Goal: Information Seeking & Learning: Learn about a topic

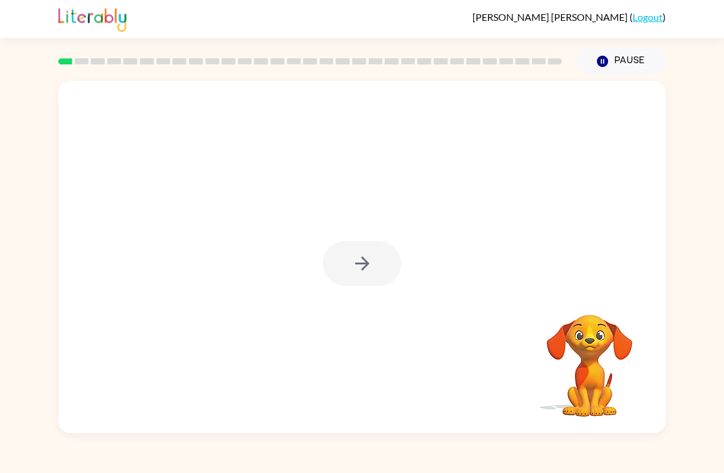
click at [366, 262] on div at bounding box center [362, 263] width 79 height 45
click at [365, 262] on div at bounding box center [362, 263] width 79 height 45
click at [374, 284] on div at bounding box center [362, 263] width 79 height 45
click at [362, 262] on icon "button" at bounding box center [362, 263] width 21 height 21
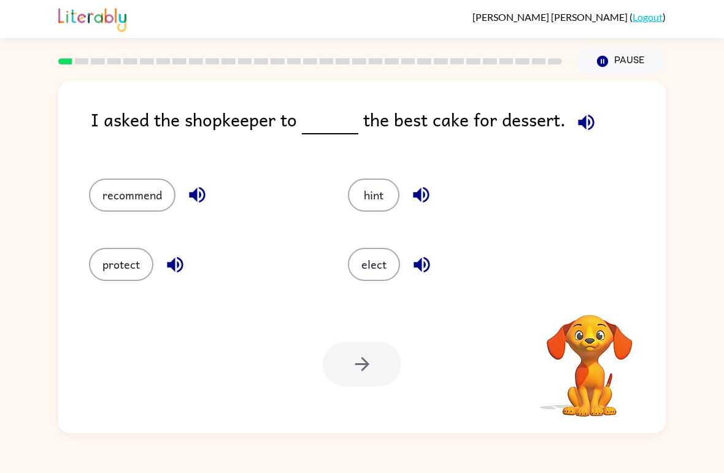
click at [595, 122] on button "button" at bounding box center [586, 122] width 31 height 31
click at [581, 128] on icon "button" at bounding box center [586, 122] width 16 height 16
click at [576, 133] on icon "button" at bounding box center [586, 122] width 21 height 21
click at [118, 204] on button "recommend" at bounding box center [132, 195] width 87 height 33
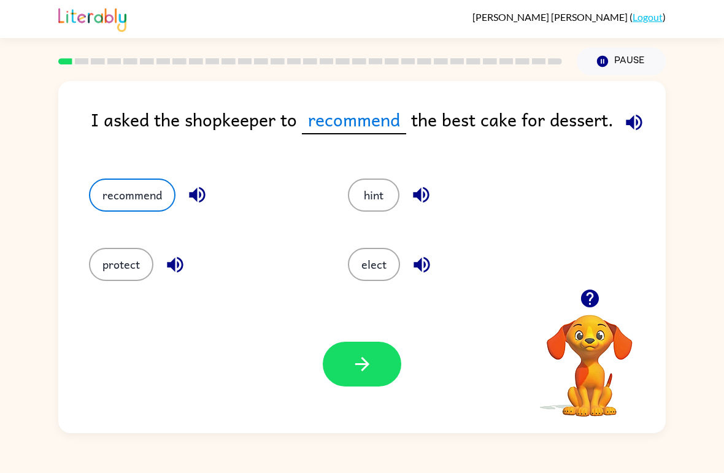
click at [362, 386] on button "button" at bounding box center [362, 364] width 79 height 45
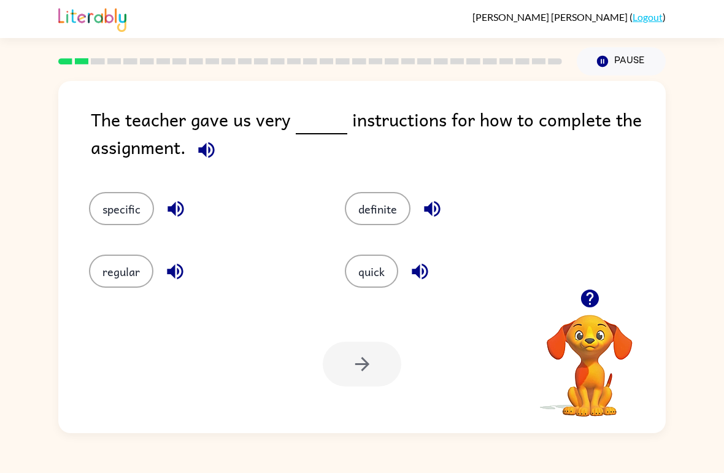
click at [116, 205] on button "specific" at bounding box center [121, 208] width 65 height 33
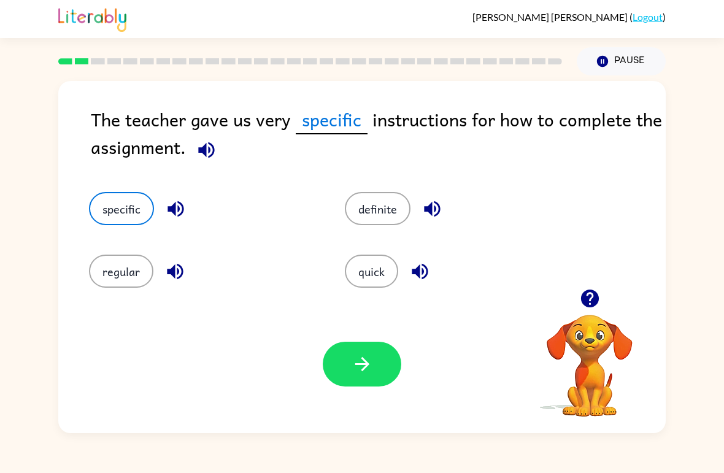
click at [386, 362] on button "button" at bounding box center [362, 364] width 79 height 45
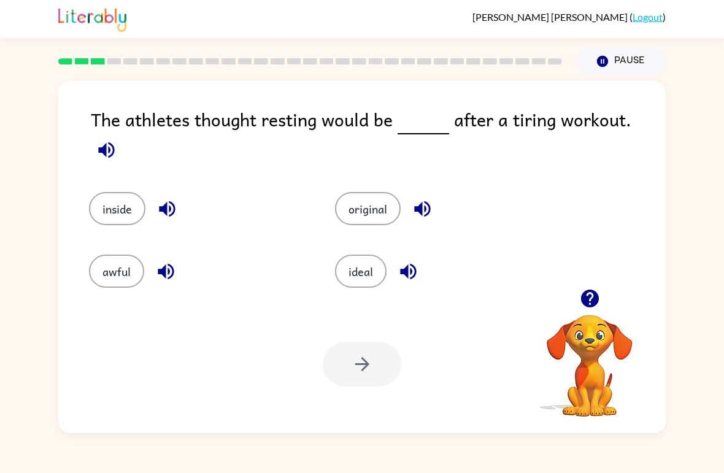
click at [113, 268] on button "awful" at bounding box center [116, 271] width 55 height 33
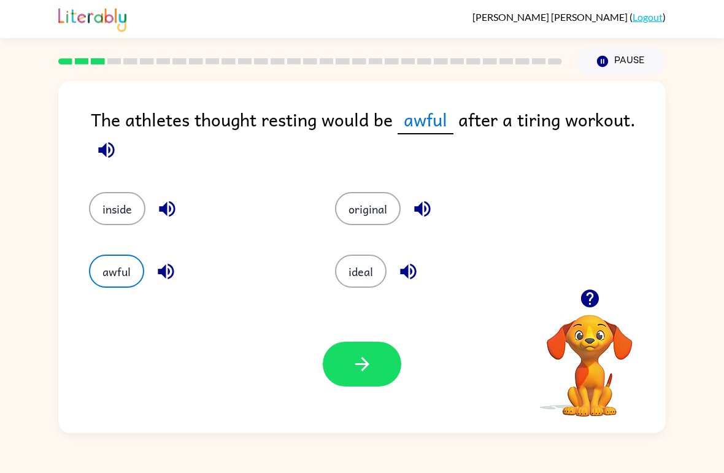
click at [369, 358] on icon "button" at bounding box center [362, 364] width 21 height 21
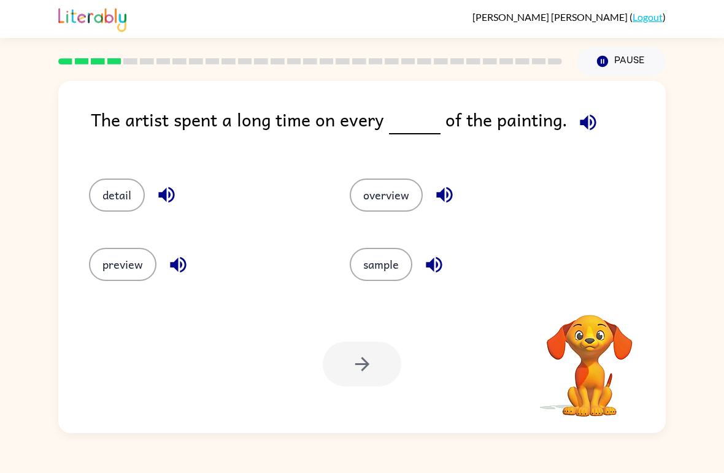
click at [369, 376] on div at bounding box center [362, 364] width 79 height 45
click at [369, 375] on div at bounding box center [362, 364] width 79 height 45
click at [365, 386] on div at bounding box center [362, 364] width 79 height 45
click at [365, 385] on div at bounding box center [362, 364] width 79 height 45
click at [118, 193] on button "detail" at bounding box center [117, 195] width 56 height 33
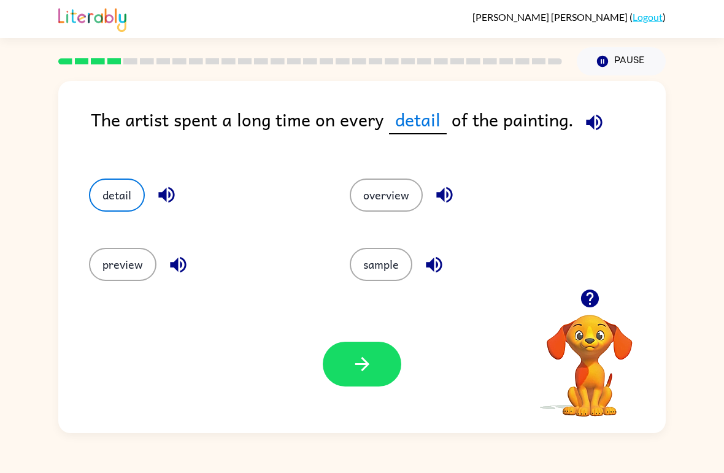
click at [358, 371] on icon "button" at bounding box center [362, 364] width 21 height 21
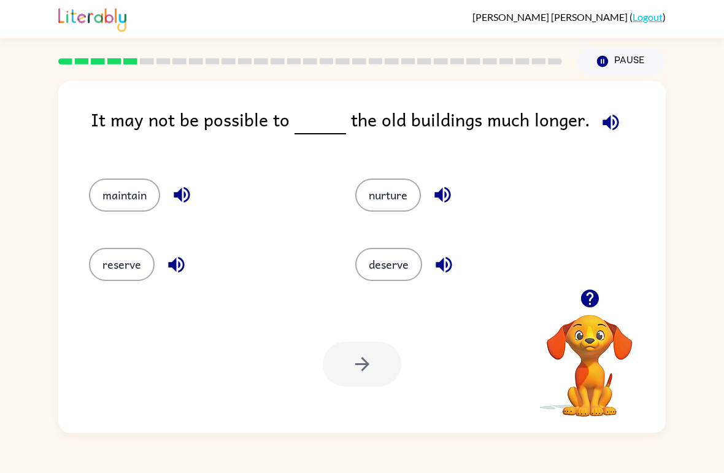
click at [114, 203] on button "maintain" at bounding box center [124, 195] width 71 height 33
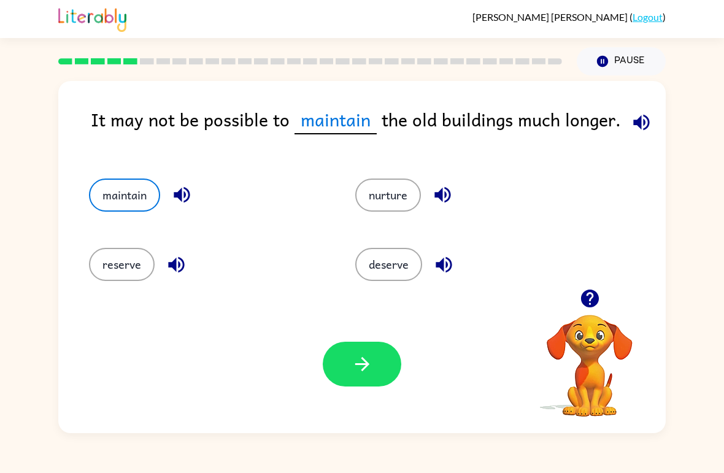
click at [342, 364] on button "button" at bounding box center [362, 364] width 79 height 45
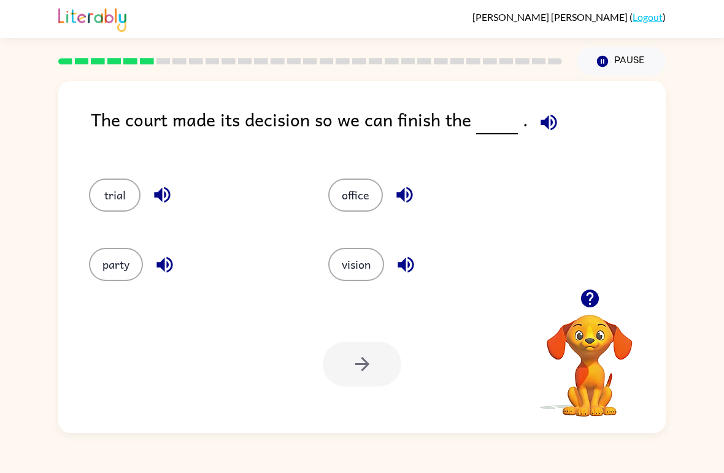
click at [110, 196] on button "trial" at bounding box center [115, 195] width 52 height 33
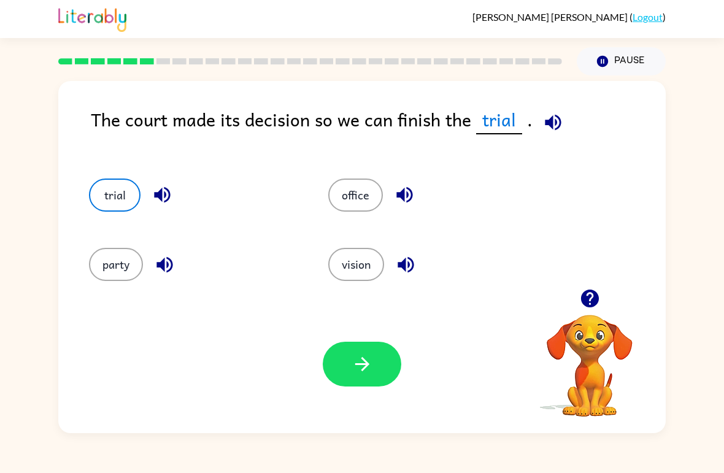
click at [371, 368] on icon "button" at bounding box center [362, 364] width 21 height 21
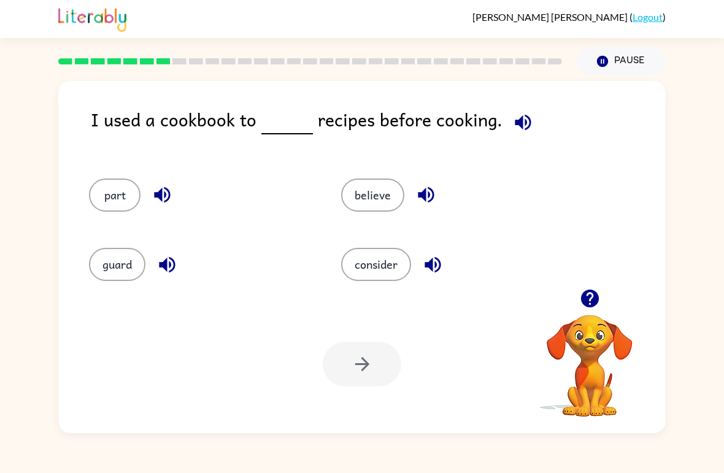
click at [98, 194] on button "part" at bounding box center [115, 195] width 52 height 33
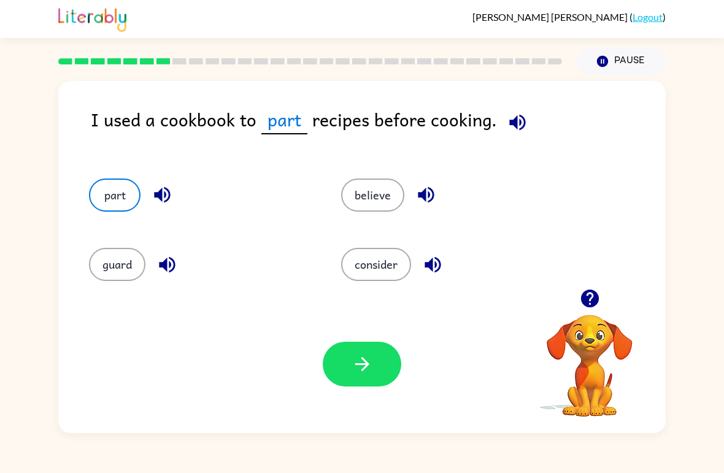
click at [519, 124] on icon "button" at bounding box center [517, 122] width 21 height 21
click at [507, 128] on icon "button" at bounding box center [517, 122] width 21 height 21
click at [519, 122] on icon "button" at bounding box center [517, 122] width 21 height 21
click at [122, 277] on button "guard" at bounding box center [117, 264] width 56 height 33
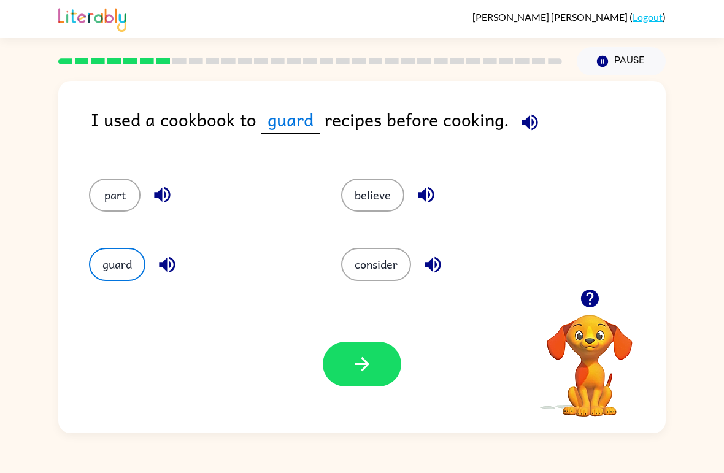
click at [347, 376] on button "button" at bounding box center [362, 364] width 79 height 45
click at [20, 118] on div "I used a cookbook to guard recipes before cooking. part believe guard consider …" at bounding box center [362, 254] width 724 height 358
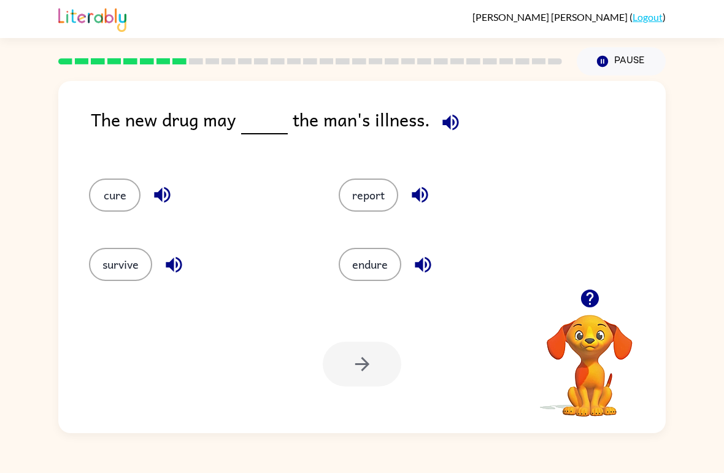
click at [479, 136] on div "The new drug may the man's illness." at bounding box center [378, 130] width 575 height 48
click at [448, 118] on icon "button" at bounding box center [450, 122] width 21 height 21
click at [105, 199] on button "cure" at bounding box center [115, 195] width 52 height 33
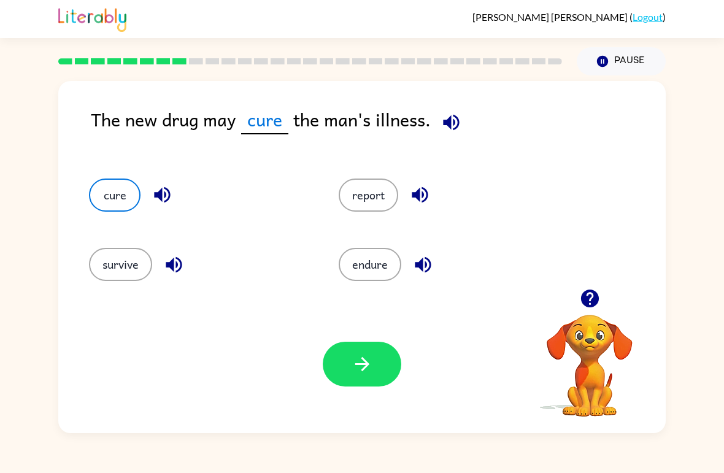
click at [373, 371] on icon "button" at bounding box center [362, 364] width 21 height 21
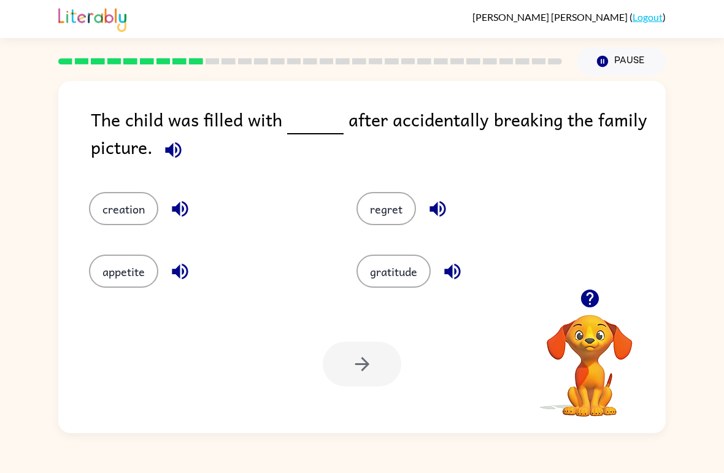
click at [175, 140] on button "button" at bounding box center [173, 149] width 31 height 31
click at [377, 193] on button "regret" at bounding box center [387, 208] width 60 height 33
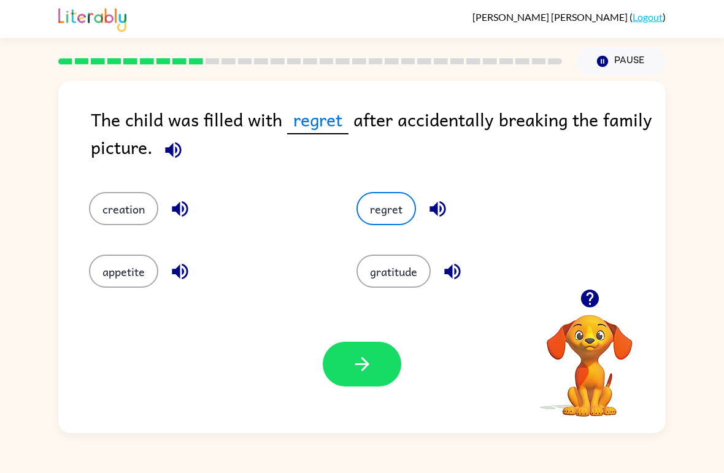
click at [374, 191] on div "regret" at bounding box center [467, 200] width 268 height 63
click at [362, 349] on button "button" at bounding box center [362, 364] width 79 height 45
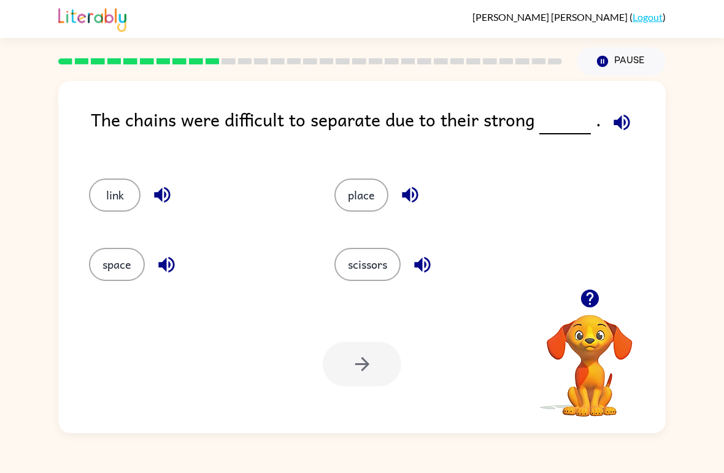
click at [632, 127] on button "button" at bounding box center [621, 122] width 31 height 31
click at [719, 372] on div "The chains were difficult to separate due to their strong . link place space sc…" at bounding box center [362, 254] width 724 height 358
click at [386, 271] on button "scissors" at bounding box center [368, 264] width 66 height 33
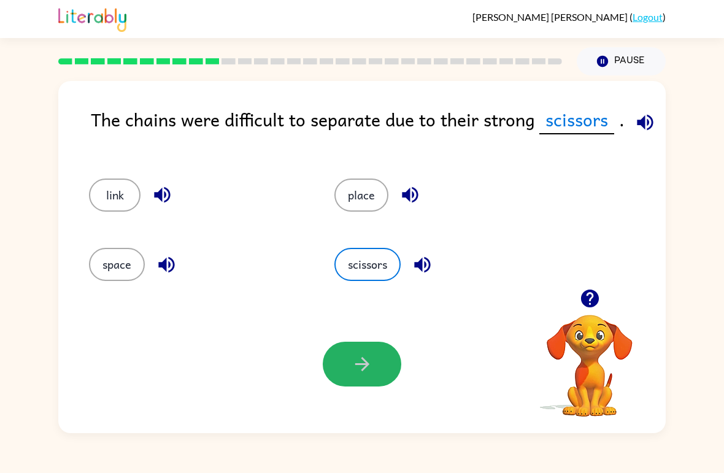
click at [393, 362] on button "button" at bounding box center [362, 364] width 79 height 45
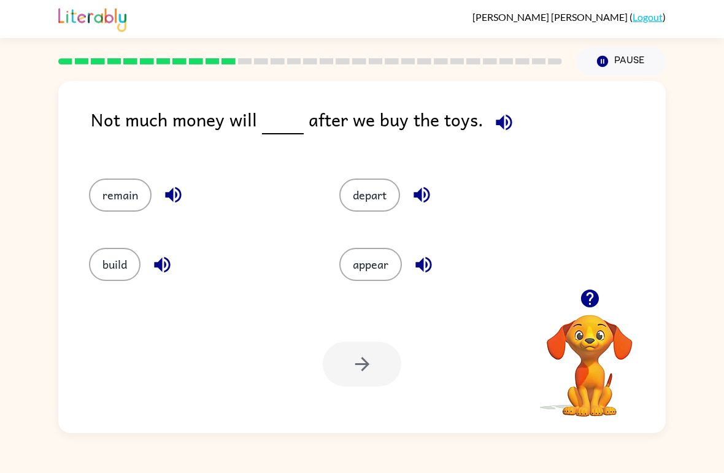
click at [499, 126] on icon "button" at bounding box center [503, 122] width 21 height 21
click at [117, 195] on button "remain" at bounding box center [120, 195] width 63 height 33
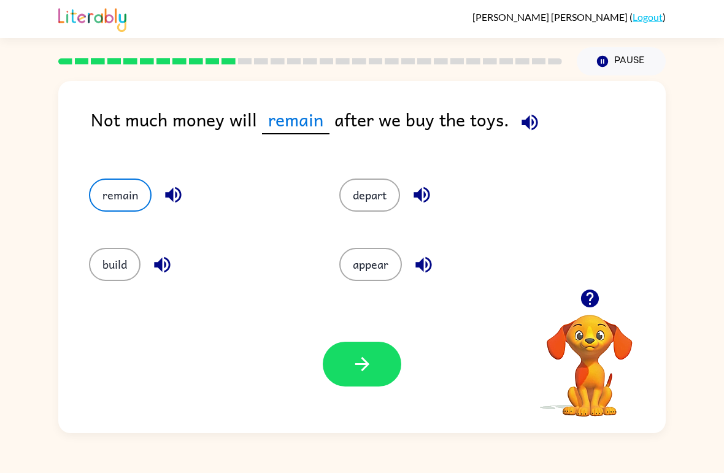
click at [368, 373] on icon "button" at bounding box center [362, 364] width 21 height 21
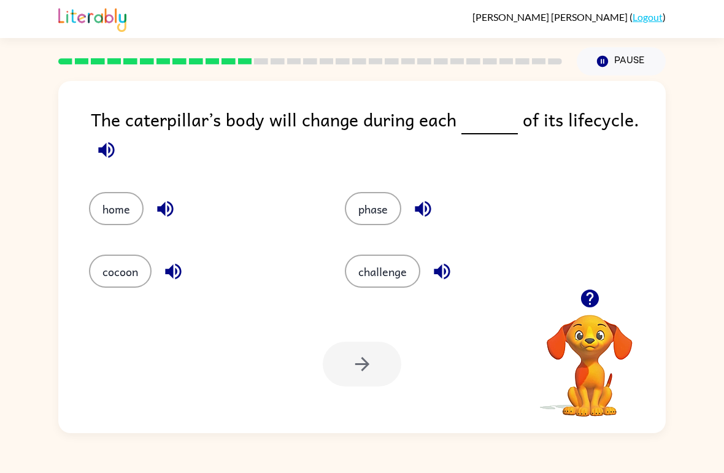
click at [112, 161] on icon "button" at bounding box center [106, 149] width 21 height 21
click at [362, 222] on button "phase" at bounding box center [373, 208] width 56 height 33
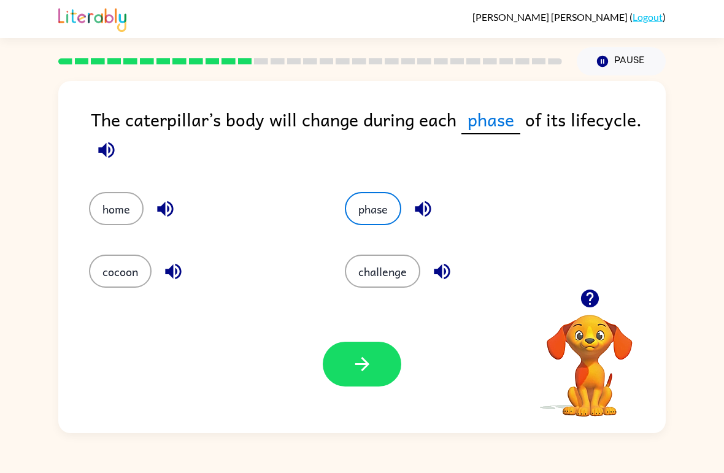
click at [351, 376] on button "button" at bounding box center [362, 364] width 79 height 45
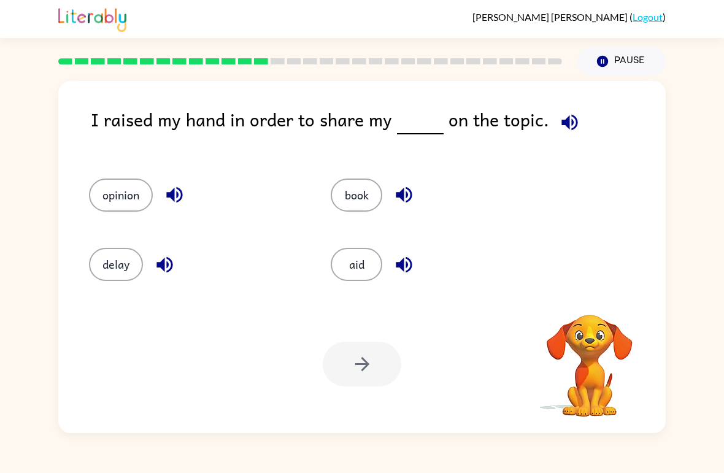
click at [565, 117] on icon "button" at bounding box center [569, 122] width 21 height 21
click at [116, 203] on button "opinion" at bounding box center [121, 195] width 64 height 33
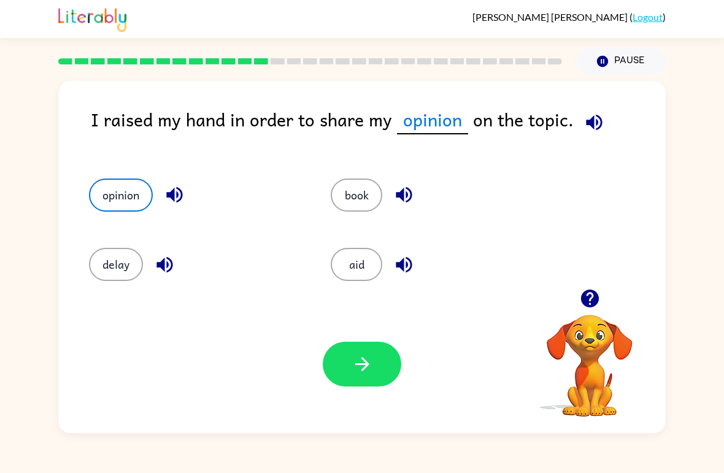
click at [359, 371] on icon "button" at bounding box center [362, 364] width 21 height 21
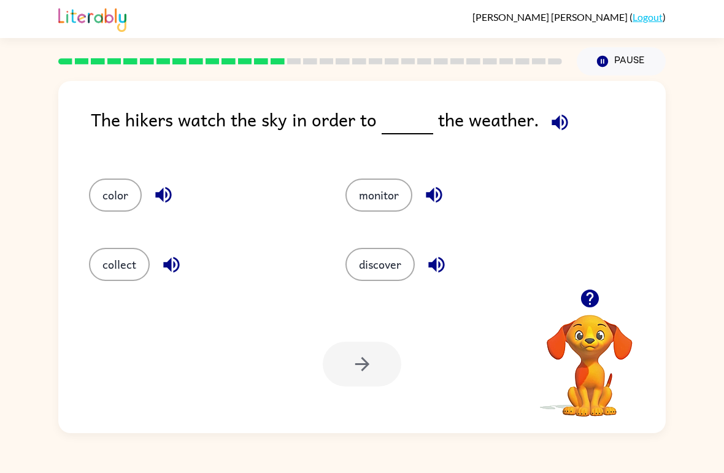
click at [581, 116] on div "The hikers watch the sky in order to the weather." at bounding box center [378, 130] width 575 height 48
click at [552, 124] on icon "button" at bounding box center [560, 122] width 16 height 16
click at [112, 196] on button "color" at bounding box center [115, 195] width 53 height 33
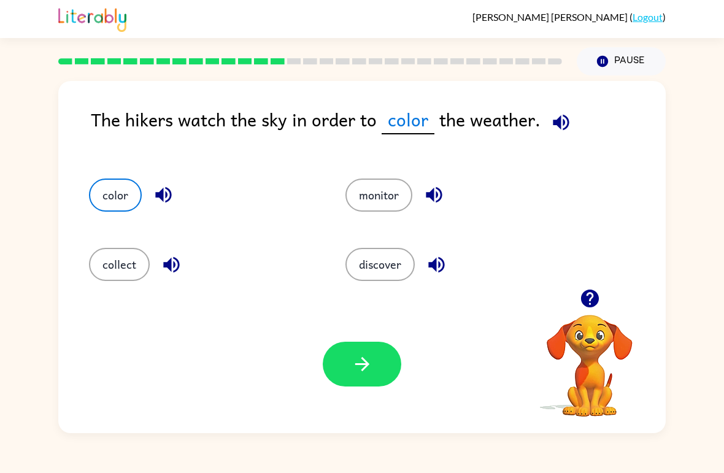
click at [388, 364] on button "button" at bounding box center [362, 364] width 79 height 45
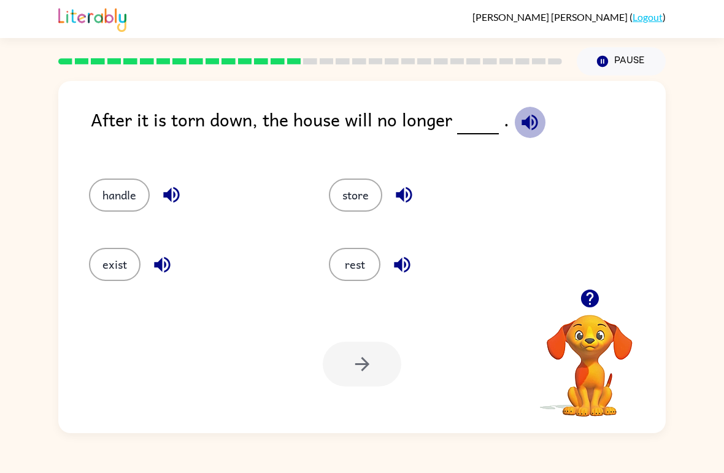
click at [533, 118] on icon "button" at bounding box center [529, 122] width 21 height 21
click at [115, 265] on button "exist" at bounding box center [115, 264] width 52 height 33
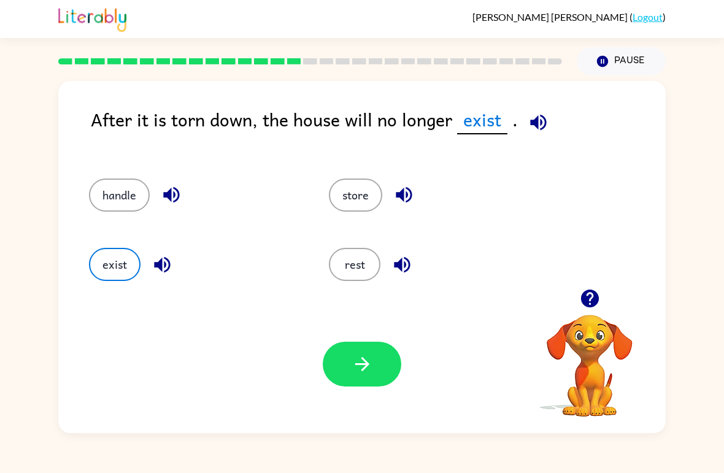
click at [368, 363] on icon "button" at bounding box center [362, 364] width 21 height 21
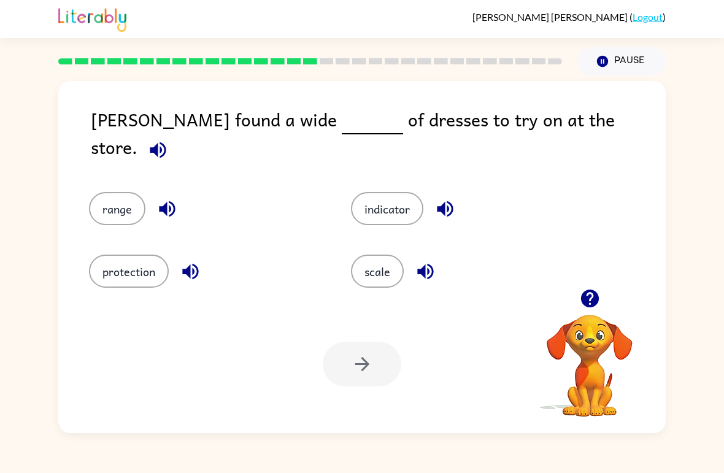
click at [174, 134] on button "button" at bounding box center [157, 149] width 31 height 31
click at [110, 209] on button "range" at bounding box center [117, 208] width 56 height 33
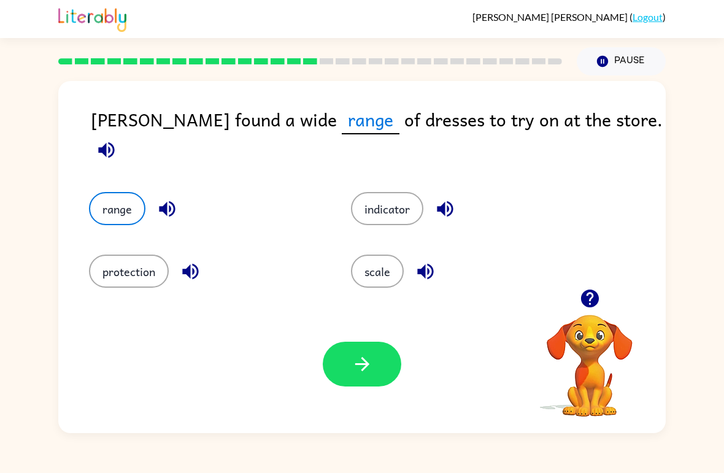
click at [17, 107] on div "Alma found a wide range of dresses to try on at the store. range indicator prot…" at bounding box center [362, 254] width 724 height 358
click at [2, 425] on div "Alma found a wide range of dresses to try on at the store. range indicator prot…" at bounding box center [362, 254] width 724 height 358
click at [608, 137] on div "Alma found a wide range of dresses to try on at the store." at bounding box center [378, 137] width 575 height 62
click at [122, 134] on button "button" at bounding box center [106, 149] width 31 height 31
click at [342, 358] on button "button" at bounding box center [362, 364] width 79 height 45
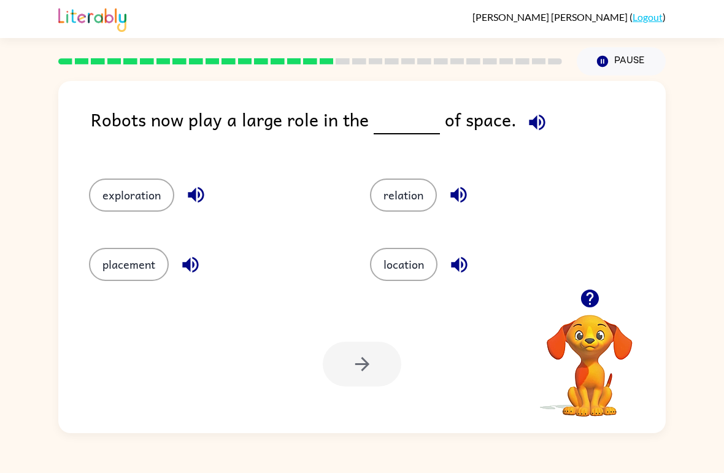
click at [193, 194] on icon "button" at bounding box center [196, 195] width 16 height 16
click at [181, 259] on icon "button" at bounding box center [190, 264] width 21 height 21
click at [456, 193] on icon "button" at bounding box center [459, 195] width 16 height 16
click at [415, 264] on button "location" at bounding box center [404, 264] width 68 height 33
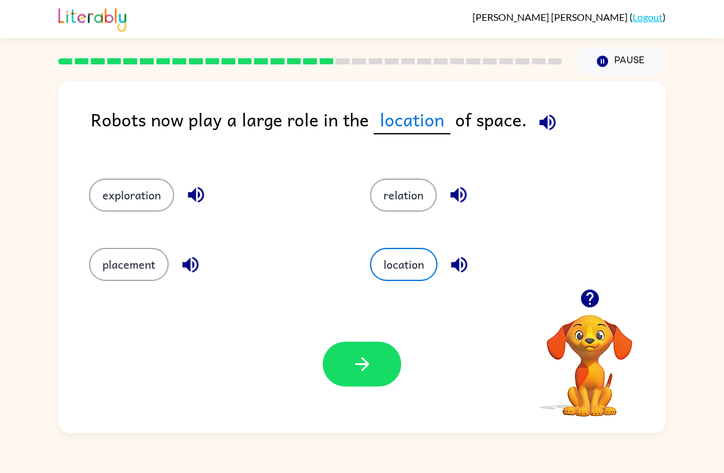
click at [363, 351] on button "button" at bounding box center [362, 364] width 79 height 45
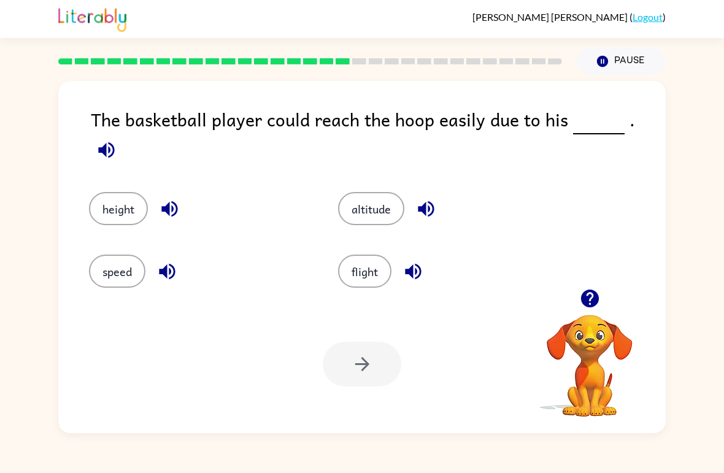
click at [117, 139] on icon "button" at bounding box center [106, 149] width 21 height 21
click at [128, 192] on button "height" at bounding box center [118, 208] width 59 height 33
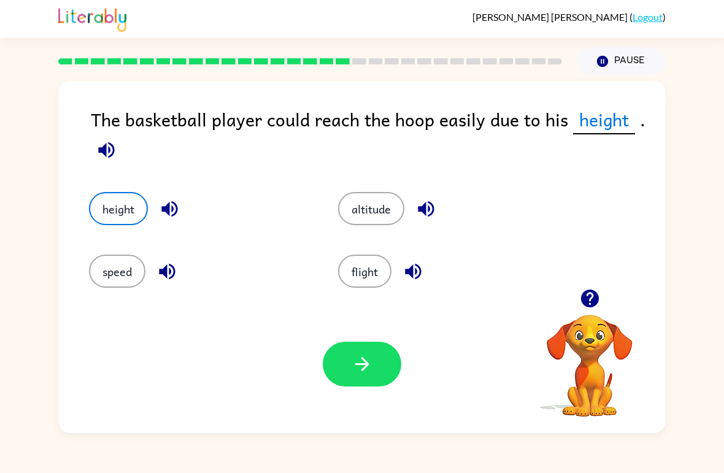
click at [357, 380] on button "button" at bounding box center [362, 364] width 79 height 45
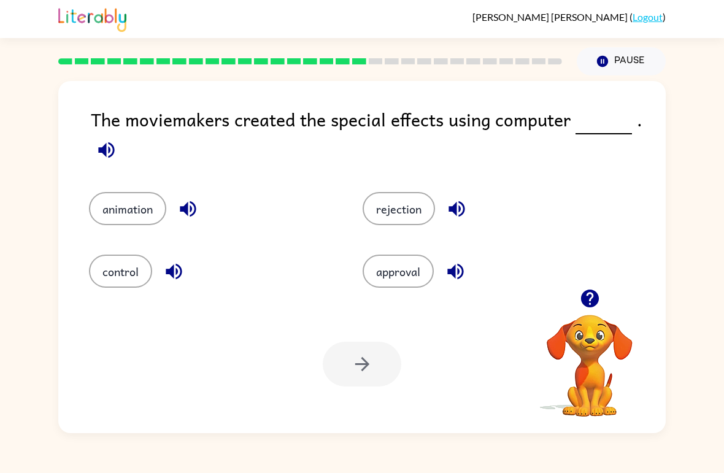
click at [79, 171] on div "animation" at bounding box center [203, 200] width 274 height 63
click at [102, 150] on icon "button" at bounding box center [106, 150] width 16 height 16
click at [111, 220] on button "animation" at bounding box center [127, 208] width 77 height 33
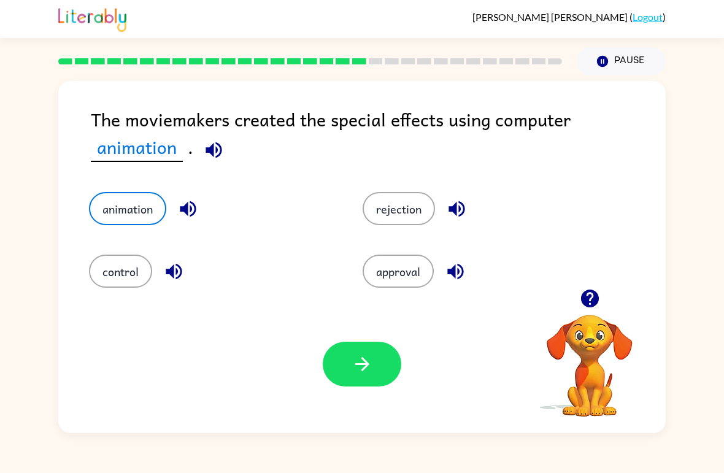
click at [340, 384] on button "button" at bounding box center [362, 364] width 79 height 45
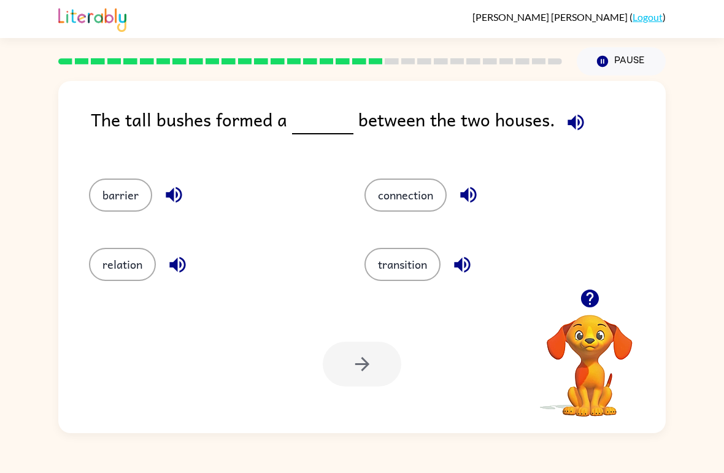
click at [95, 74] on div at bounding box center [310, 61] width 519 height 43
click at [114, 68] on div at bounding box center [310, 61] width 519 height 43
click at [130, 70] on div at bounding box center [310, 61] width 519 height 43
click at [145, 71] on div at bounding box center [310, 61] width 519 height 43
click at [160, 71] on div at bounding box center [310, 61] width 519 height 43
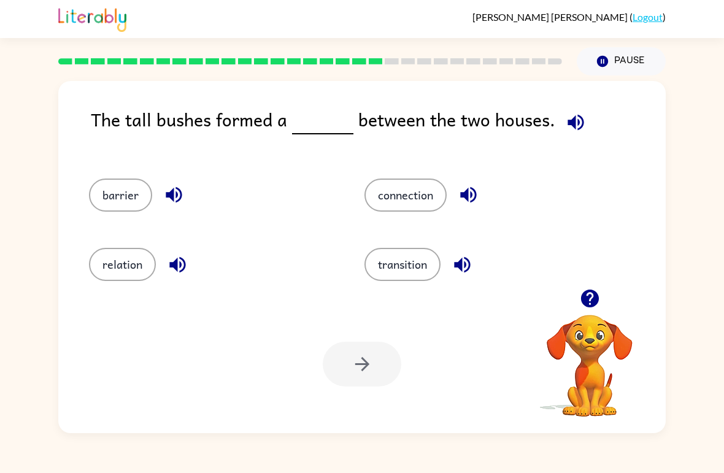
click at [176, 72] on div at bounding box center [310, 61] width 519 height 43
click at [249, 72] on div at bounding box center [310, 61] width 519 height 43
click at [275, 69] on div at bounding box center [310, 61] width 519 height 43
click at [290, 70] on div at bounding box center [310, 61] width 519 height 43
click at [293, 66] on div at bounding box center [310, 61] width 519 height 43
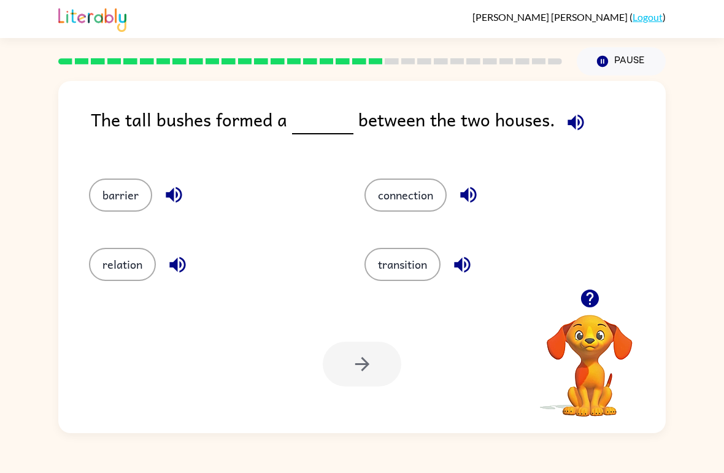
click at [333, 70] on div at bounding box center [310, 61] width 519 height 43
click at [368, 72] on div at bounding box center [310, 61] width 519 height 43
click at [576, 122] on icon "button" at bounding box center [575, 122] width 21 height 21
click at [117, 203] on button "barrier" at bounding box center [120, 195] width 63 height 33
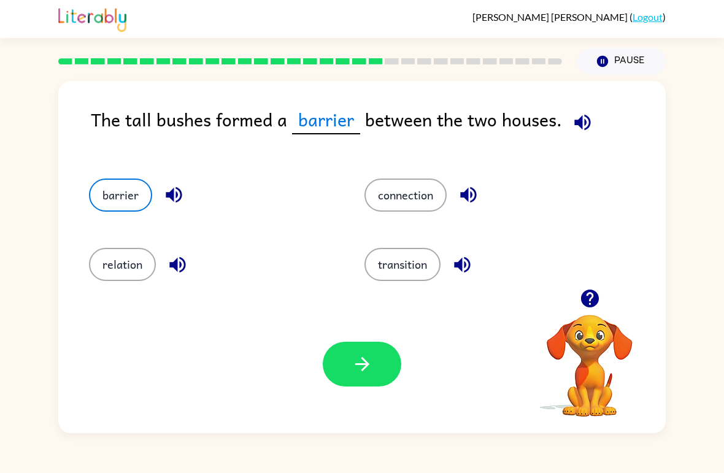
click at [376, 368] on button "button" at bounding box center [362, 364] width 79 height 45
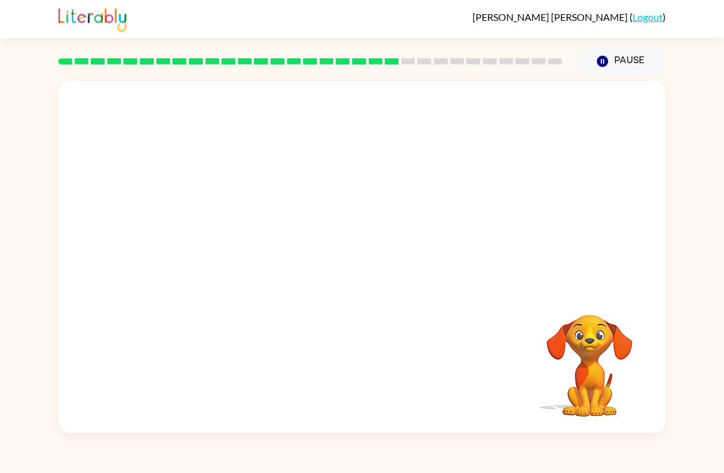
click at [600, 360] on video "Your browser must support playing .mp4 files to use Literably. Please try using…" at bounding box center [589, 357] width 123 height 123
click at [390, 263] on button "button" at bounding box center [362, 263] width 79 height 45
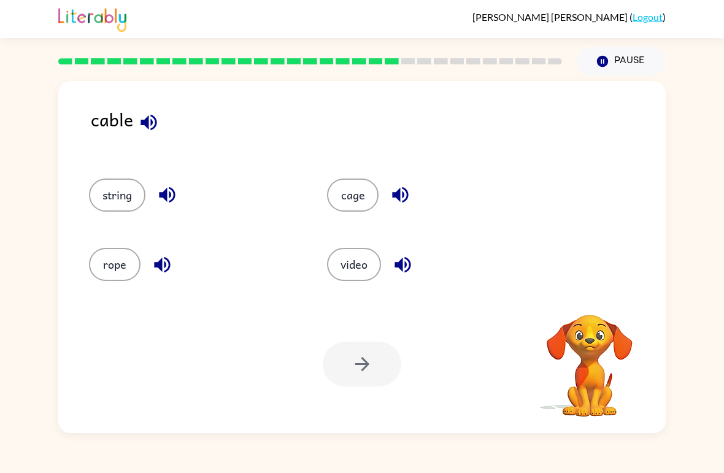
click at [144, 135] on button "button" at bounding box center [148, 122] width 31 height 31
click at [115, 258] on button "rope" at bounding box center [115, 264] width 52 height 33
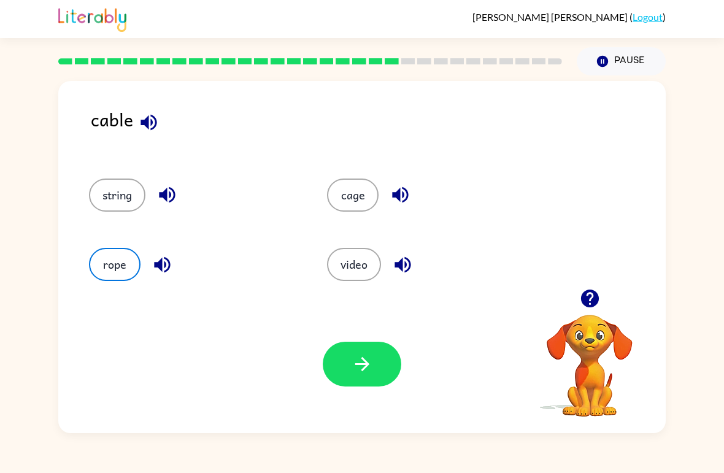
click at [389, 367] on button "button" at bounding box center [362, 364] width 79 height 45
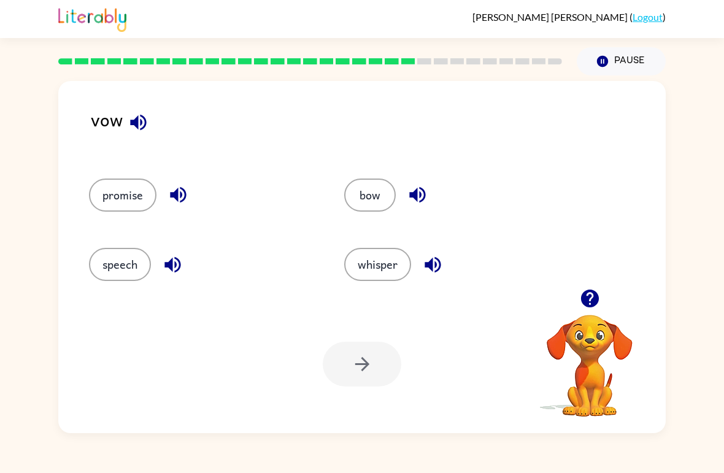
click at [121, 138] on div "vow" at bounding box center [378, 130] width 575 height 48
click at [139, 115] on icon "button" at bounding box center [138, 122] width 21 height 21
click at [413, 182] on button "button" at bounding box center [417, 194] width 31 height 31
click at [366, 200] on button "bow" at bounding box center [370, 195] width 52 height 33
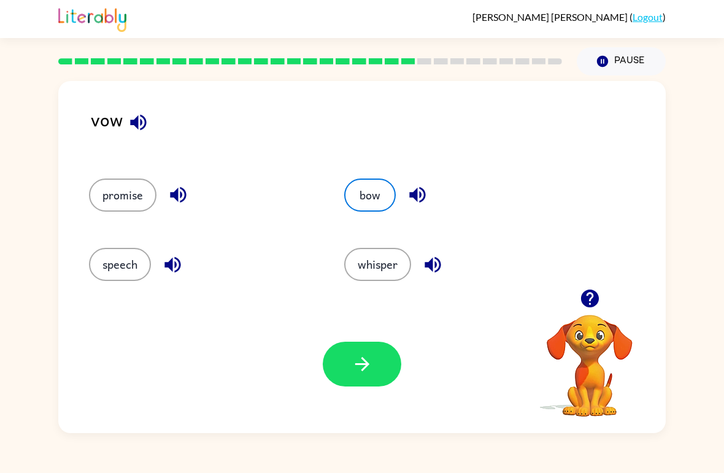
click at [341, 385] on button "button" at bounding box center [362, 364] width 79 height 45
click at [342, 387] on div "Your browser must support playing .mp4 files to use Literably. Please try using…" at bounding box center [362, 364] width 608 height 138
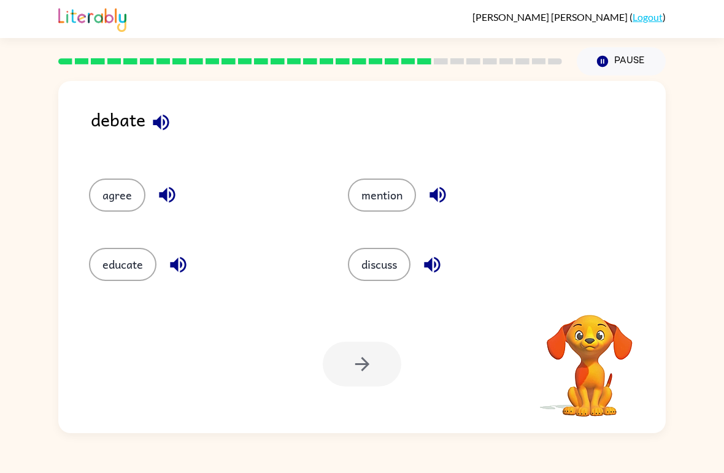
click at [153, 116] on icon "button" at bounding box center [160, 122] width 21 height 21
click at [162, 108] on button "button" at bounding box center [160, 122] width 31 height 31
click at [173, 196] on icon "button" at bounding box center [167, 195] width 16 height 16
click at [163, 267] on button "button" at bounding box center [178, 264] width 31 height 31
click at [431, 204] on icon "button" at bounding box center [437, 194] width 21 height 21
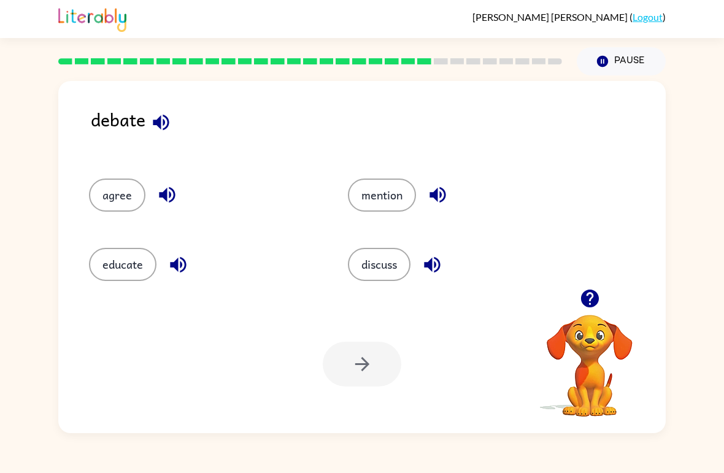
click at [425, 255] on icon "button" at bounding box center [432, 264] width 21 height 21
click at [117, 261] on button "educate" at bounding box center [123, 264] width 68 height 33
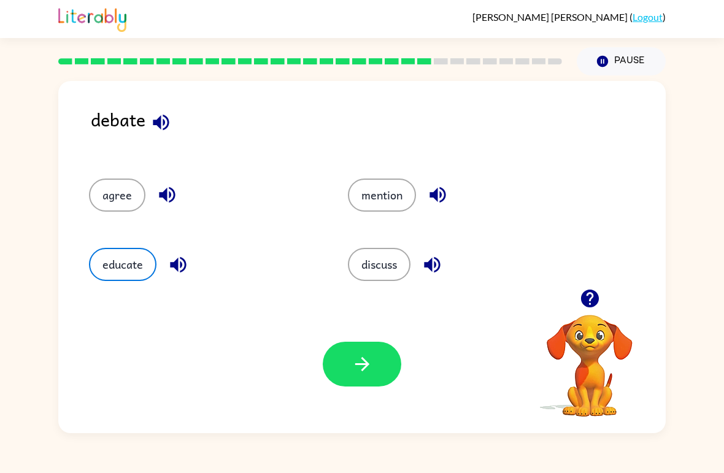
click at [368, 385] on button "button" at bounding box center [362, 364] width 79 height 45
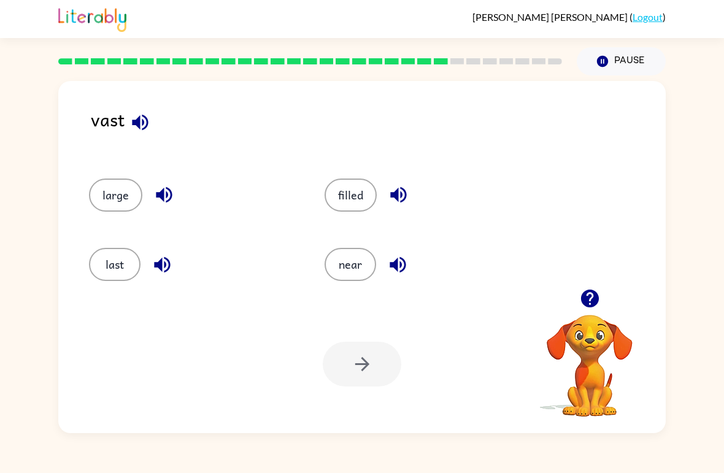
click at [148, 130] on icon "button" at bounding box center [140, 122] width 21 height 21
click at [148, 134] on button "button" at bounding box center [140, 122] width 31 height 31
click at [134, 130] on icon "button" at bounding box center [140, 122] width 21 height 21
click at [145, 131] on icon "button" at bounding box center [140, 122] width 21 height 21
click at [136, 121] on icon "button" at bounding box center [140, 122] width 16 height 16
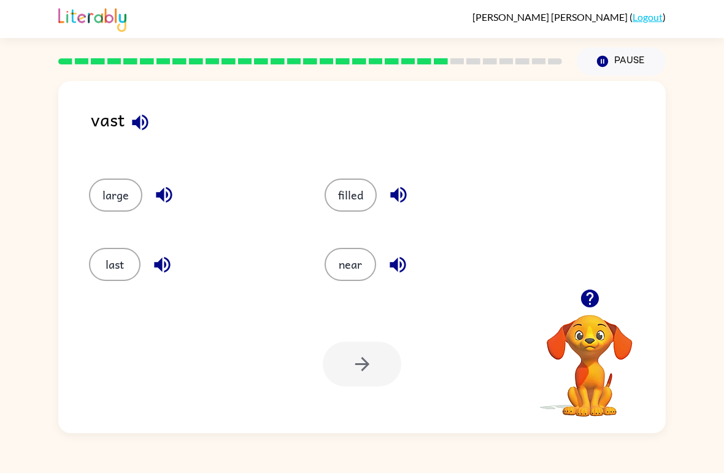
click at [135, 121] on icon "button" at bounding box center [140, 122] width 16 height 16
click at [133, 118] on icon "button" at bounding box center [140, 122] width 21 height 21
click at [150, 124] on icon "button" at bounding box center [140, 122] width 21 height 21
click at [152, 126] on button "button" at bounding box center [140, 122] width 31 height 31
click at [102, 260] on button "last" at bounding box center [115, 264] width 52 height 33
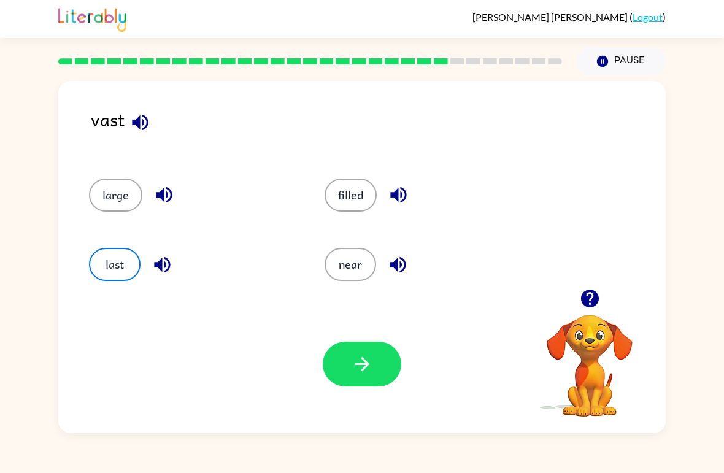
click at [372, 359] on icon "button" at bounding box center [362, 364] width 21 height 21
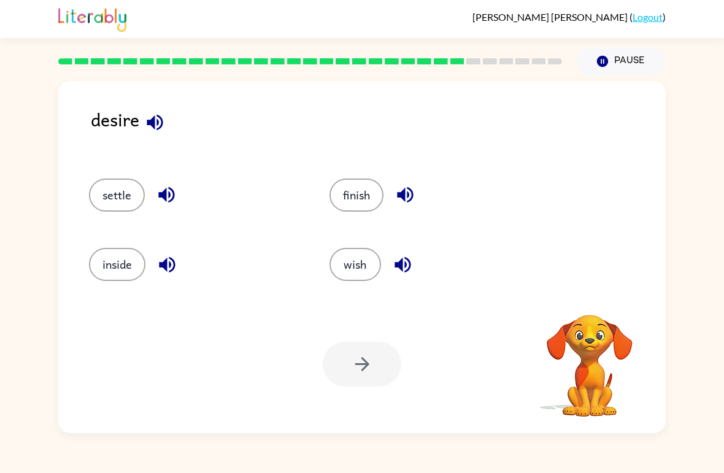
click at [151, 132] on icon "button" at bounding box center [154, 122] width 21 height 21
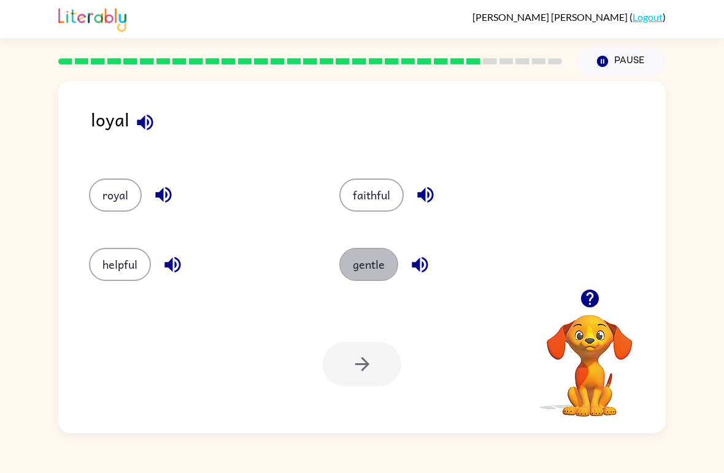
click at [371, 264] on button "gentle" at bounding box center [368, 264] width 59 height 33
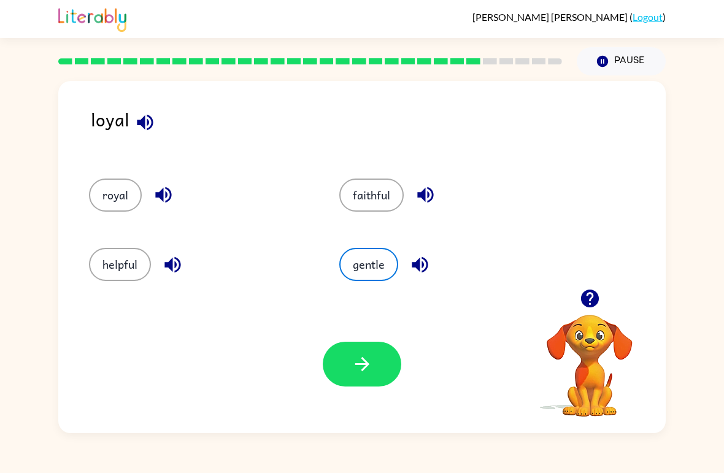
click at [107, 191] on button "royal" at bounding box center [115, 195] width 53 height 33
click at [359, 371] on icon "button" at bounding box center [362, 364] width 21 height 21
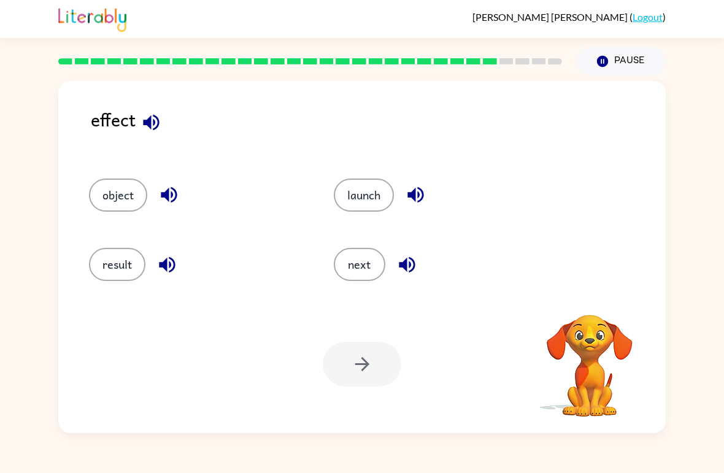
click at [156, 120] on icon "button" at bounding box center [151, 122] width 21 height 21
click at [154, 124] on icon "button" at bounding box center [151, 122] width 16 height 16
click at [422, 188] on icon "button" at bounding box center [415, 194] width 21 height 21
click at [406, 269] on icon "button" at bounding box center [407, 265] width 16 height 16
click at [161, 271] on icon "button" at bounding box center [167, 264] width 21 height 21
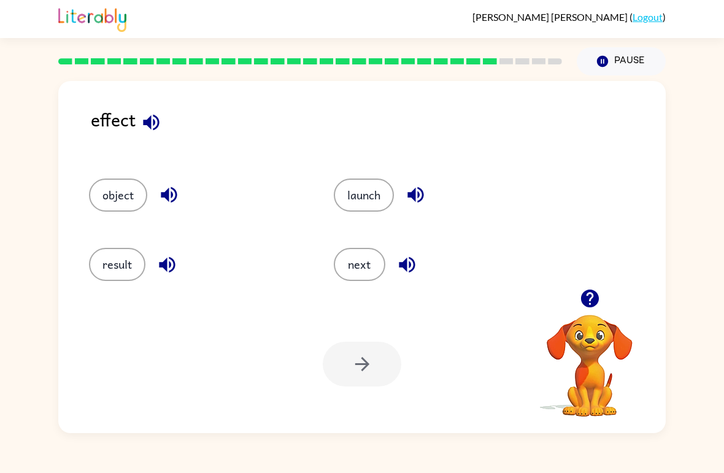
click at [169, 188] on icon "button" at bounding box center [168, 194] width 21 height 21
click at [122, 273] on button "result" at bounding box center [117, 264] width 56 height 33
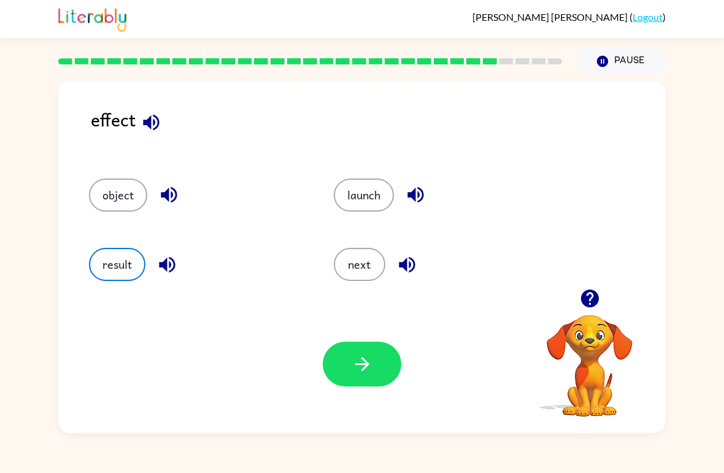
click at [361, 347] on button "button" at bounding box center [362, 364] width 79 height 45
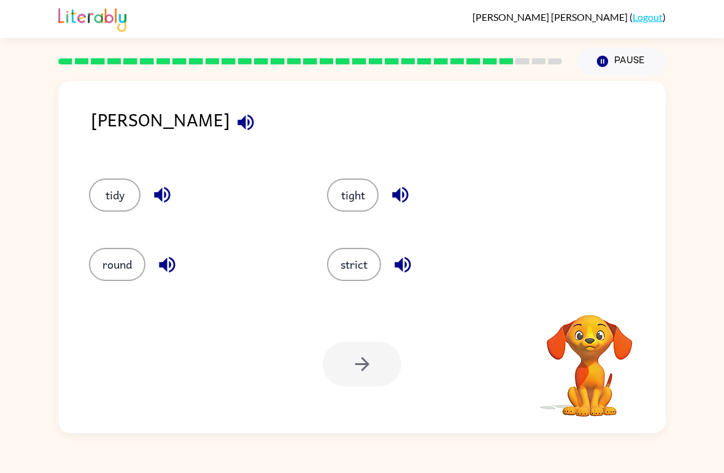
click at [235, 114] on icon "button" at bounding box center [245, 122] width 21 height 21
click at [117, 272] on button "round" at bounding box center [117, 264] width 56 height 33
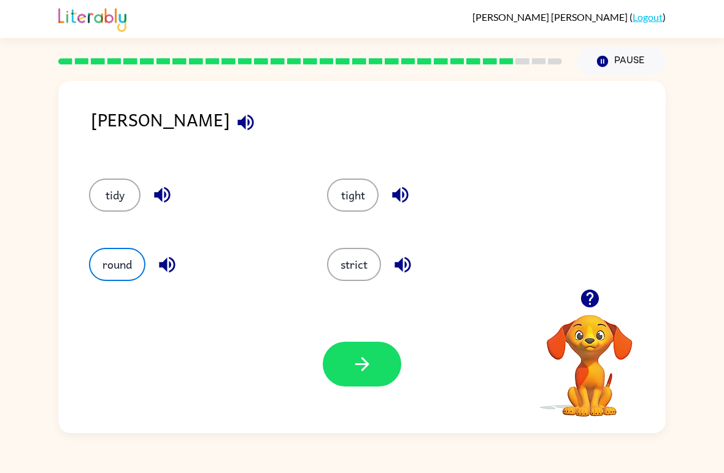
click at [361, 354] on icon "button" at bounding box center [362, 364] width 21 height 21
click at [110, 267] on button "round" at bounding box center [117, 264] width 56 height 33
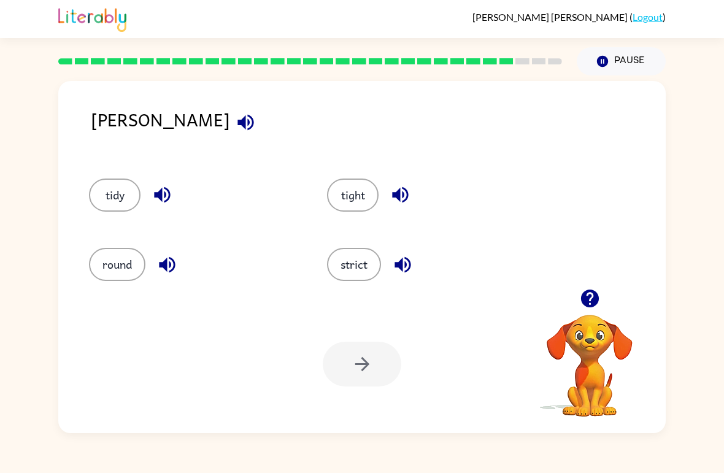
click at [166, 250] on button "button" at bounding box center [167, 264] width 31 height 31
click at [235, 114] on icon "button" at bounding box center [245, 122] width 21 height 21
click at [176, 256] on icon "button" at bounding box center [167, 264] width 21 height 21
click at [112, 266] on button "round" at bounding box center [117, 264] width 56 height 33
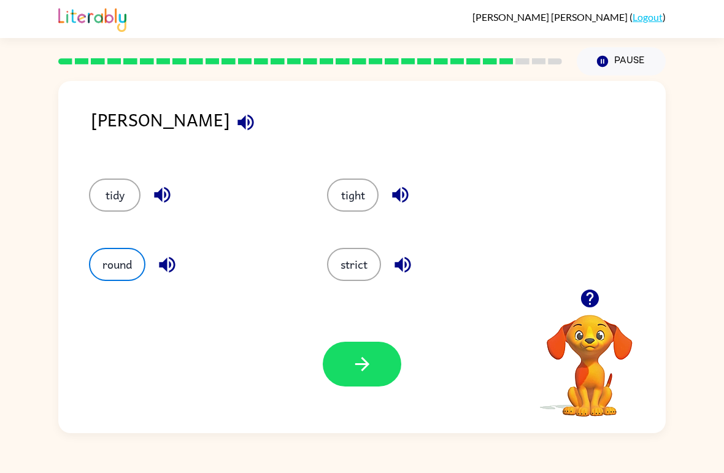
click at [377, 363] on button "button" at bounding box center [362, 364] width 79 height 45
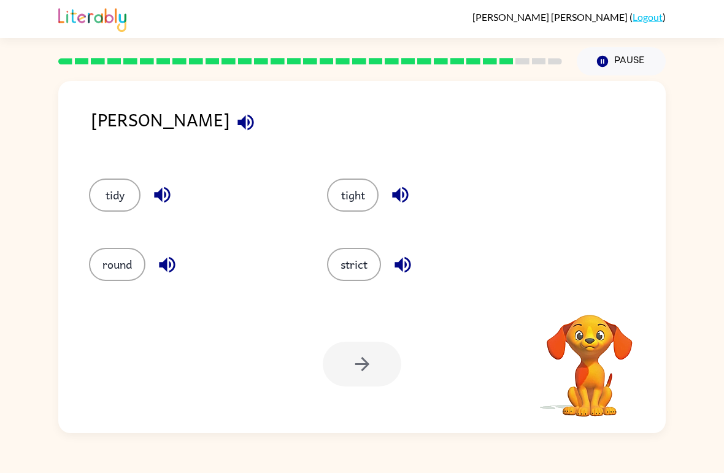
click at [354, 198] on button "tight" at bounding box center [353, 195] width 52 height 33
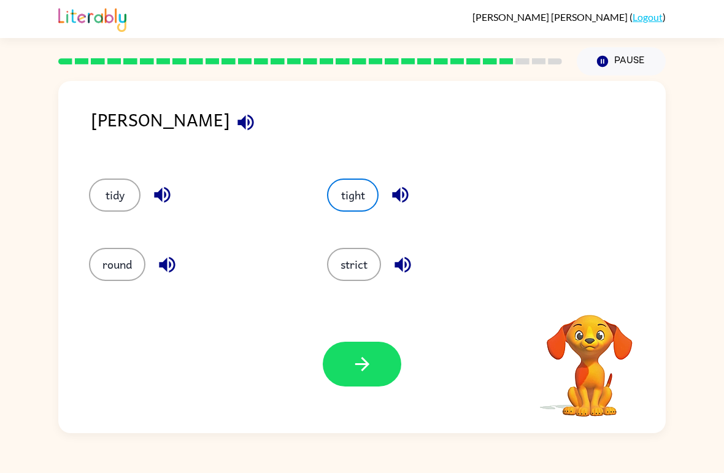
click at [384, 360] on button "button" at bounding box center [362, 364] width 79 height 45
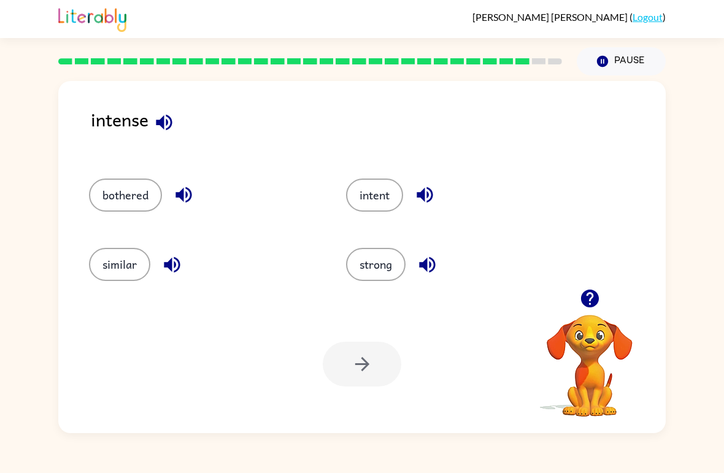
click at [171, 123] on icon "button" at bounding box center [164, 122] width 16 height 16
click at [195, 191] on icon "button" at bounding box center [183, 194] width 21 height 21
click at [169, 269] on icon "button" at bounding box center [171, 264] width 21 height 21
click at [430, 191] on icon "button" at bounding box center [425, 195] width 16 height 16
click at [438, 274] on icon "button" at bounding box center [427, 264] width 21 height 21
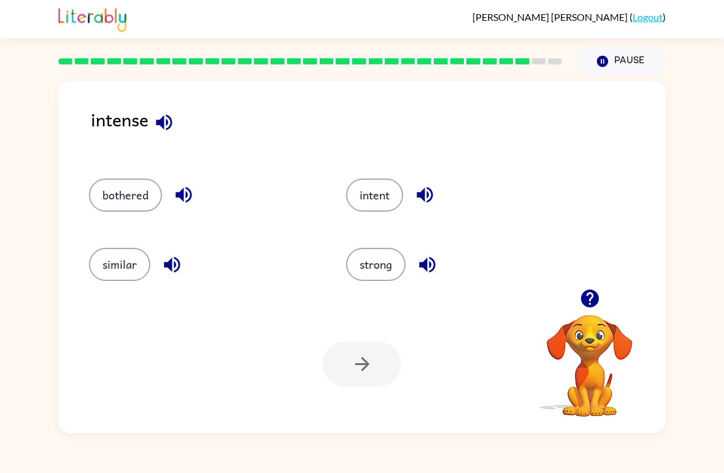
click at [403, 193] on button "intent" at bounding box center [374, 195] width 57 height 33
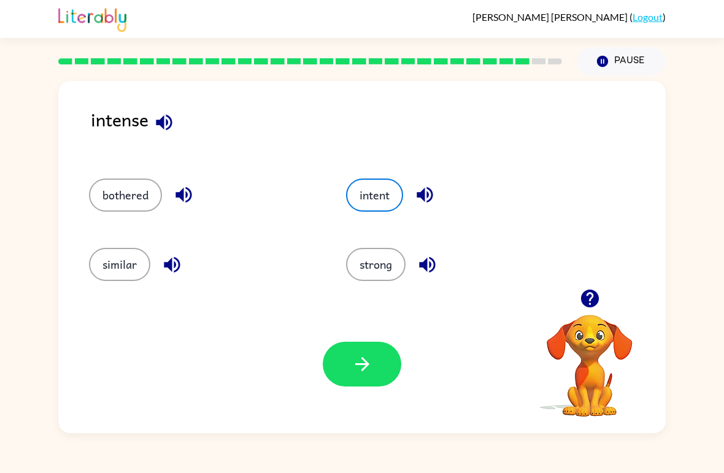
click at [387, 259] on button "strong" at bounding box center [376, 264] width 60 height 33
click at [360, 384] on button "button" at bounding box center [362, 364] width 79 height 45
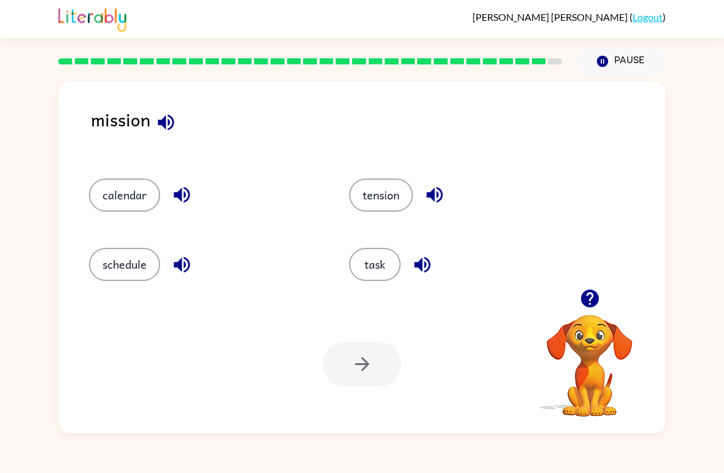
click at [176, 133] on icon "button" at bounding box center [165, 122] width 21 height 21
click at [369, 263] on button "task" at bounding box center [375, 264] width 52 height 33
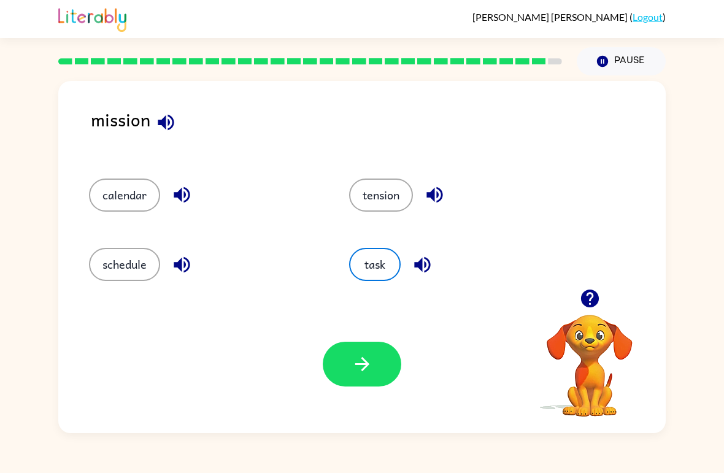
click at [358, 366] on icon "button" at bounding box center [362, 364] width 21 height 21
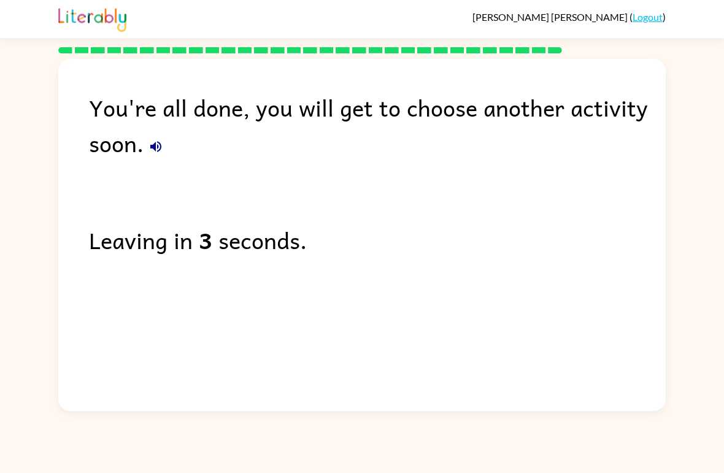
click at [1, 73] on div "You're all done, you will get to choose another activity soon. Leaving in 3 sec…" at bounding box center [362, 232] width 724 height 358
